Goal: Information Seeking & Learning: Find specific fact

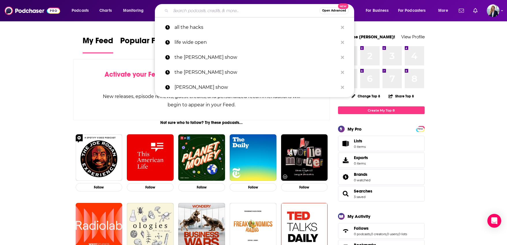
click at [231, 10] on input "Search podcasts, credits, & more..." at bounding box center [245, 10] width 149 height 9
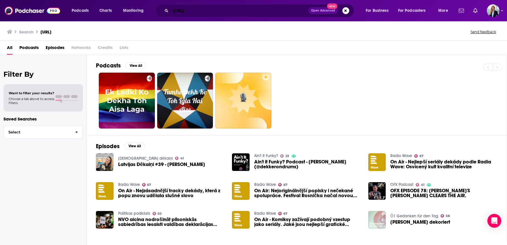
click at [199, 9] on input "[URL]" at bounding box center [240, 10] width 138 height 9
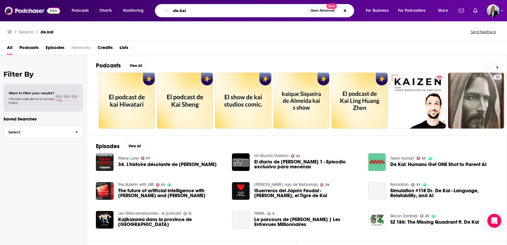
drag, startPoint x: 193, startPoint y: 13, endPoint x: 160, endPoint y: 9, distance: 33.7
click at [160, 9] on div "de.kai Open Advanced New" at bounding box center [254, 10] width 199 height 13
type input "dekai"
